Goal: Obtain resource: Obtain resource

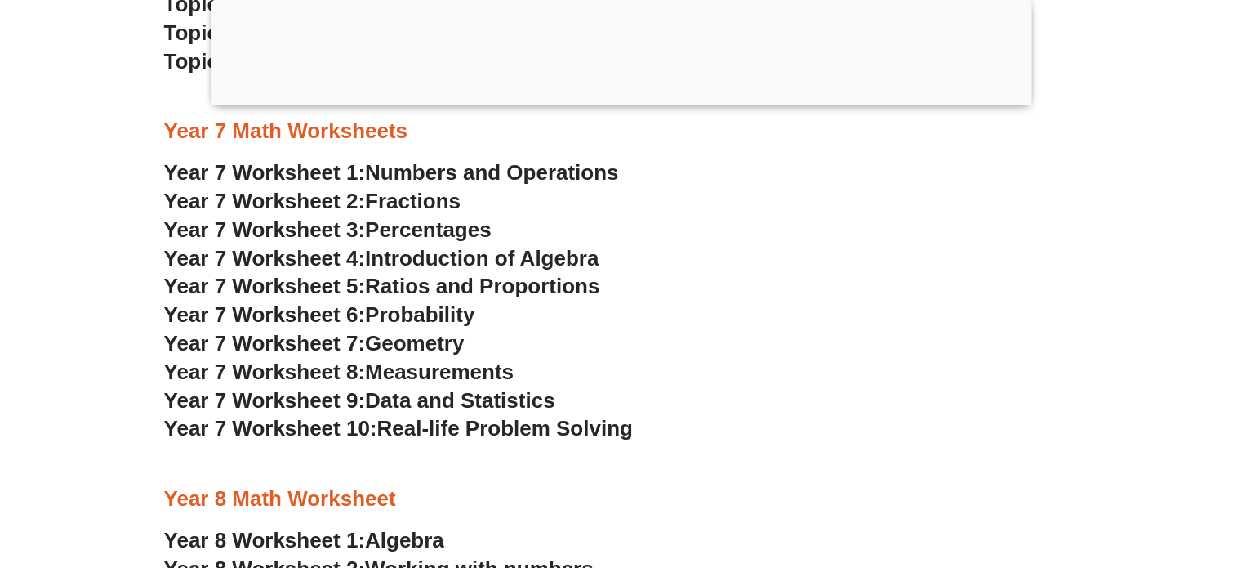
scroll to position [5011, 0]
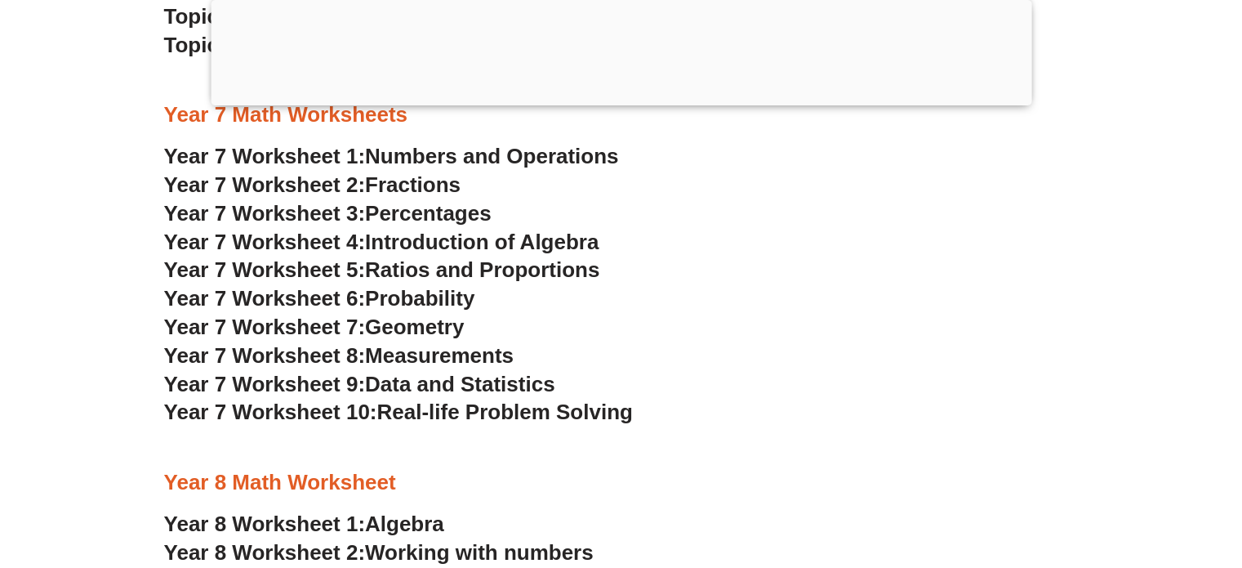
click at [616, 101] on div at bounding box center [621, 101] width 821 height 0
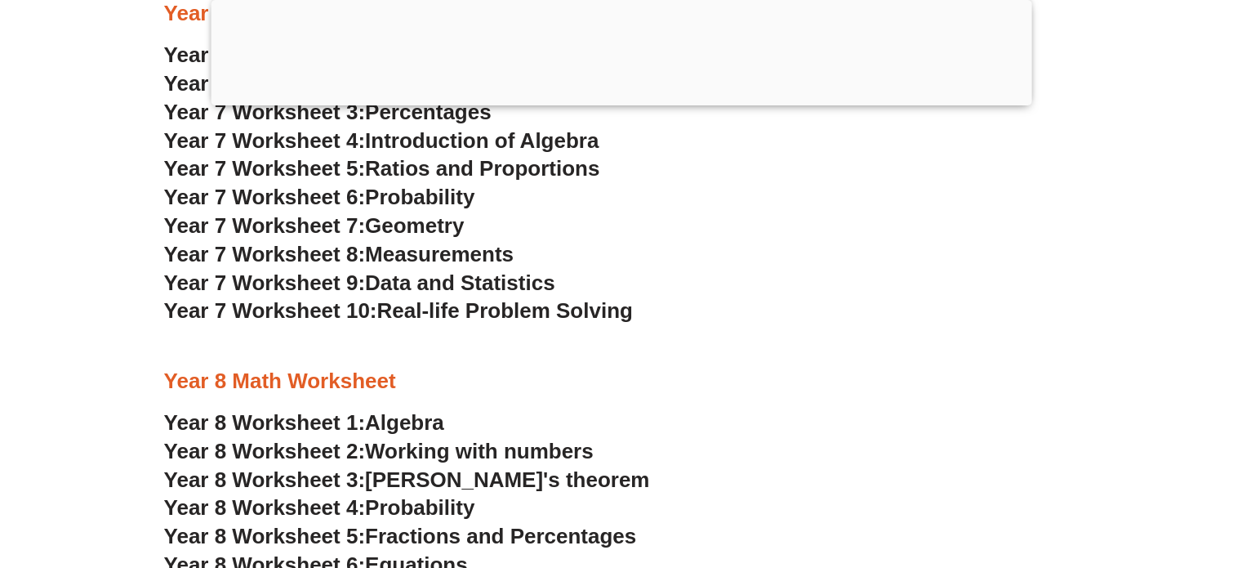
scroll to position [4910, 0]
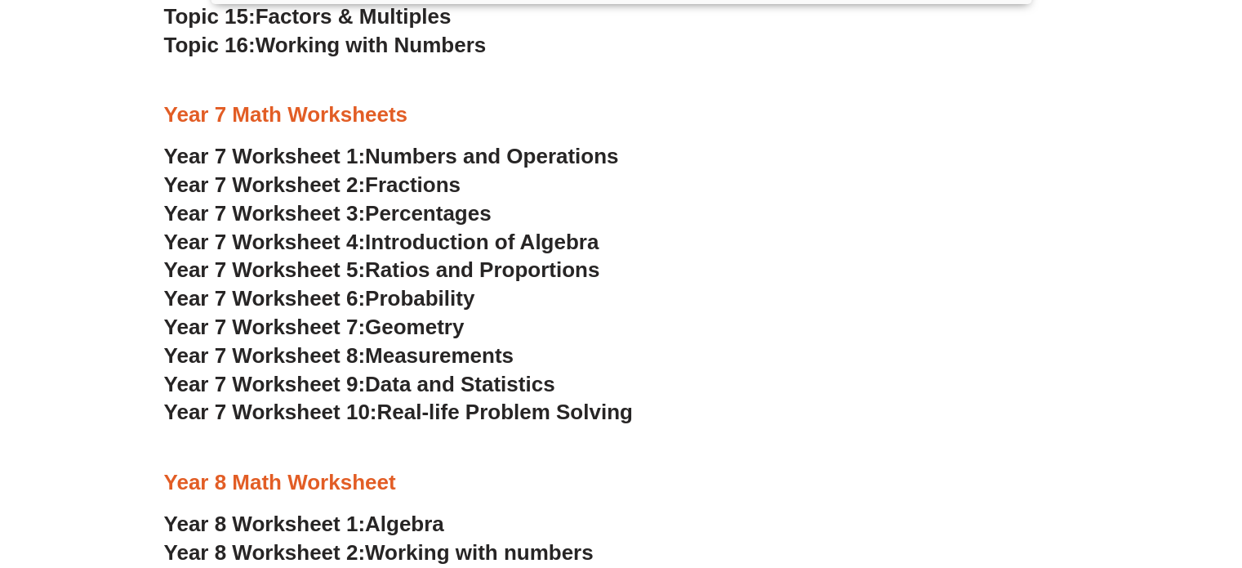
click at [504, 157] on span "Numbers and Operations" at bounding box center [491, 156] width 253 height 25
click at [383, 180] on span "Fractions" at bounding box center [413, 184] width 96 height 25
click at [392, 215] on span "Percentages" at bounding box center [428, 213] width 127 height 25
click at [402, 245] on span "Introduction of Algebra" at bounding box center [482, 241] width 234 height 25
click at [403, 258] on span "Ratios and Proportions" at bounding box center [482, 269] width 234 height 25
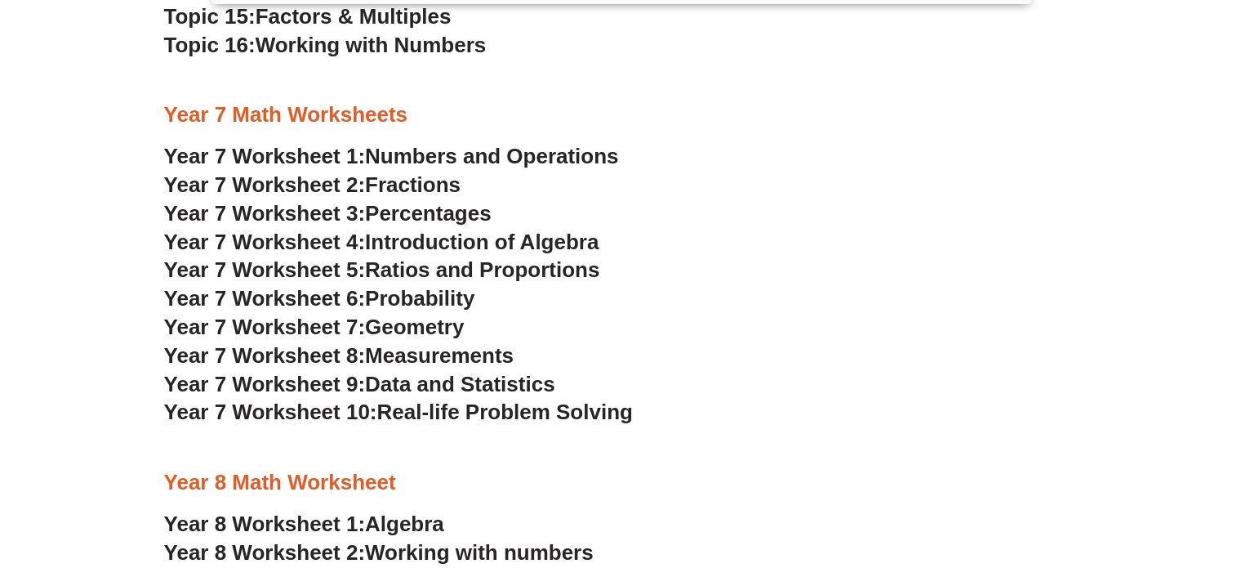
click at [408, 297] on span "Probability" at bounding box center [419, 298] width 109 height 25
click at [420, 334] on span "Geometry" at bounding box center [414, 326] width 99 height 25
click at [429, 356] on span "Measurements" at bounding box center [439, 355] width 149 height 25
click at [441, 383] on span "Data and Statistics" at bounding box center [460, 384] width 190 height 25
click at [450, 408] on span "Real-life Problem Solving" at bounding box center [505, 411] width 256 height 25
